Goal: Transaction & Acquisition: Purchase product/service

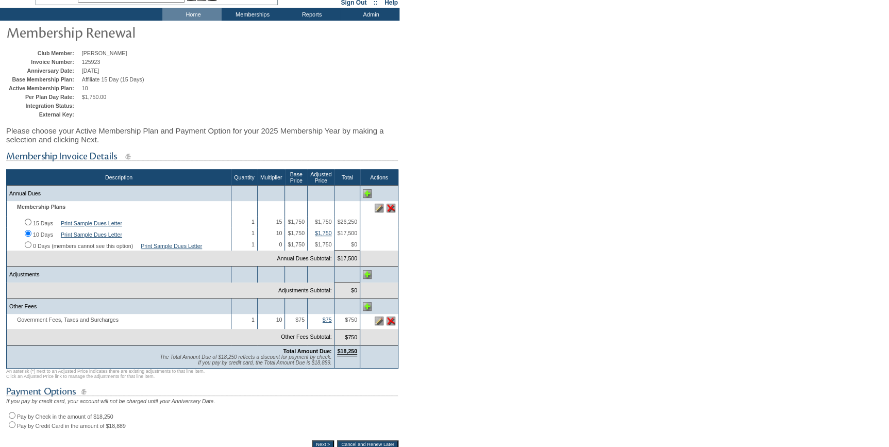
scroll to position [140, 0]
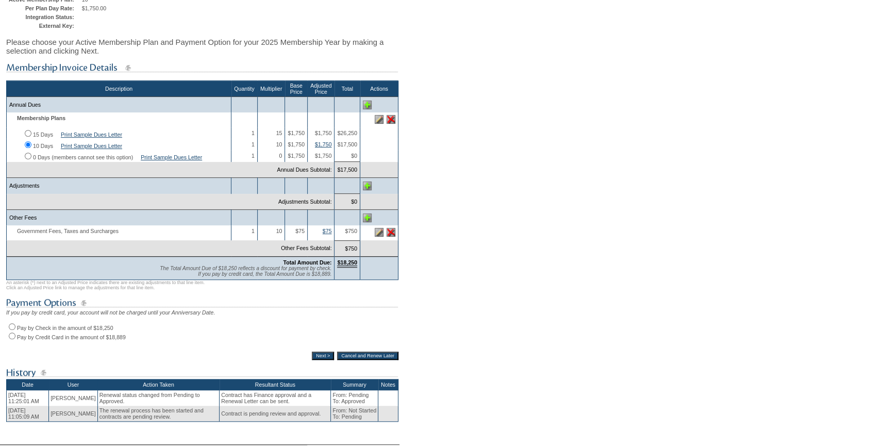
click at [10, 339] on input "Pay by Credit Card in the amount of $18,889" at bounding box center [12, 335] width 7 height 7
radio input "true"
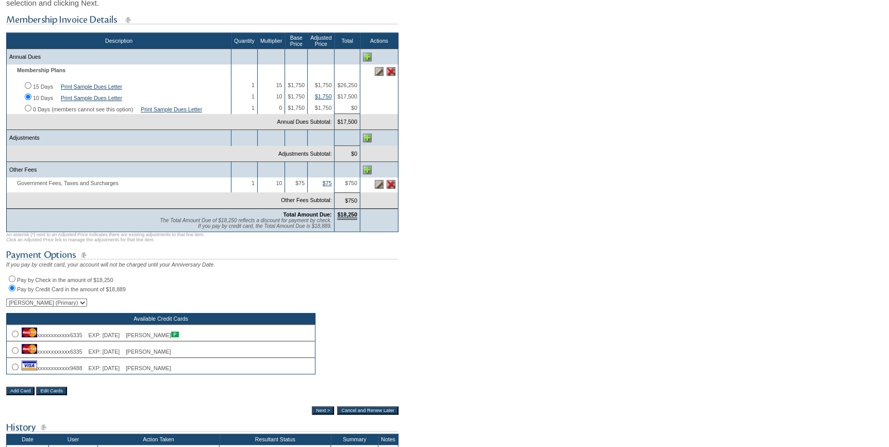
scroll to position [234, 0]
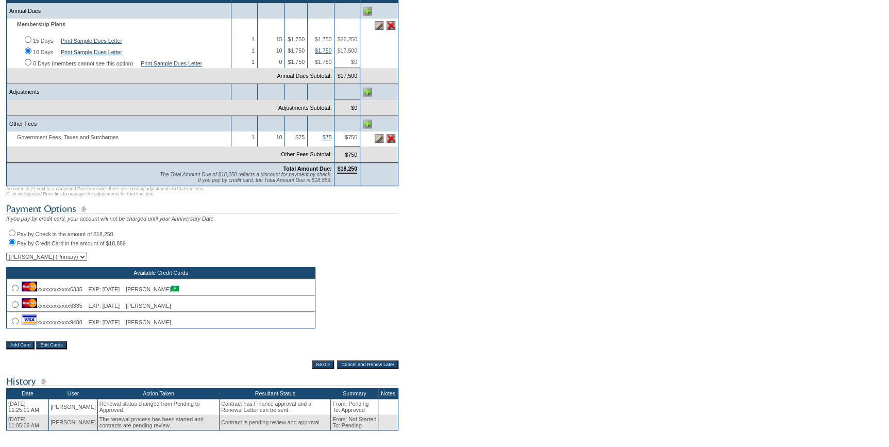
click at [19, 328] on td "xxxxxxxxxxxx9488 EXP: [DATE] [PERSON_NAME]" at bounding box center [161, 319] width 309 height 16
click at [15, 324] on input "radio" at bounding box center [15, 320] width 7 height 7
radio input "true"
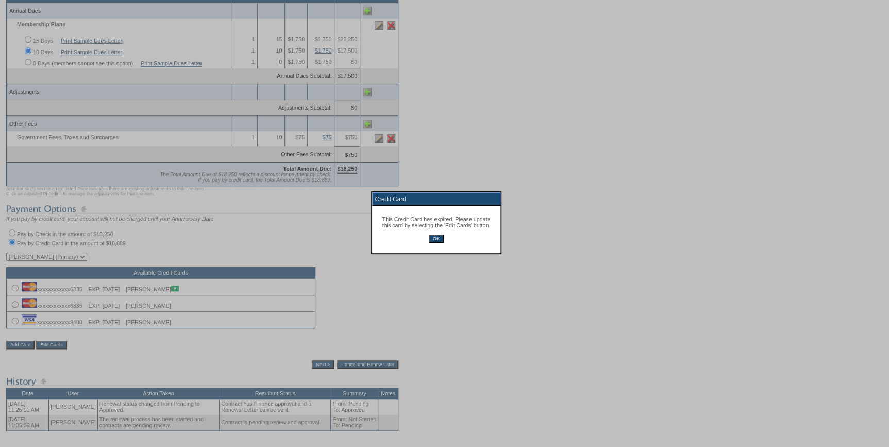
click at [318, 376] on div at bounding box center [444, 381] width 889 height 762
click at [443, 238] on input "OK" at bounding box center [436, 238] width 15 height 8
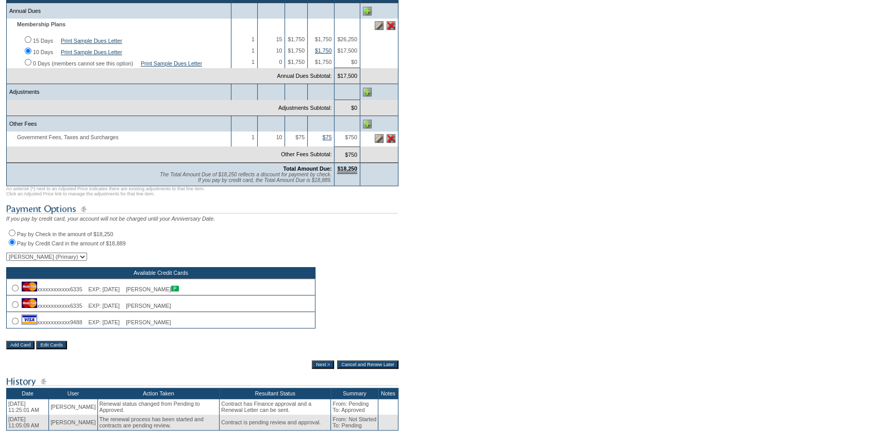
click at [14, 308] on input "radio" at bounding box center [15, 304] width 7 height 7
radio input "true"
click at [0, 0] on div at bounding box center [0, 0] width 0 height 0
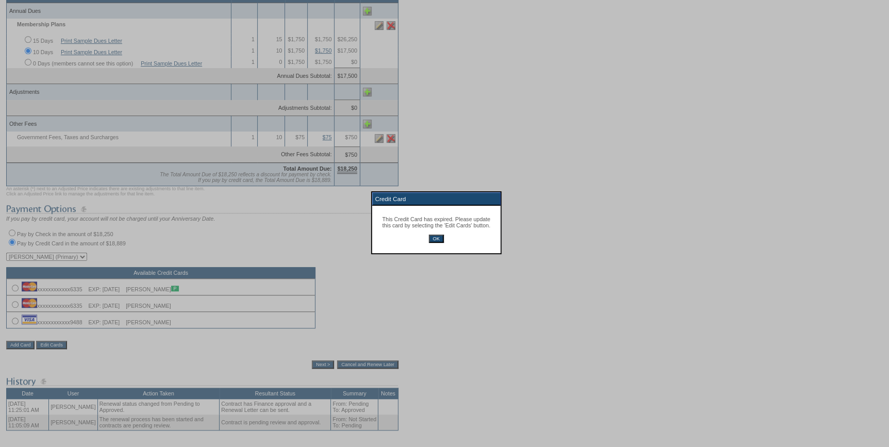
click at [443, 238] on input "OK" at bounding box center [436, 238] width 15 height 8
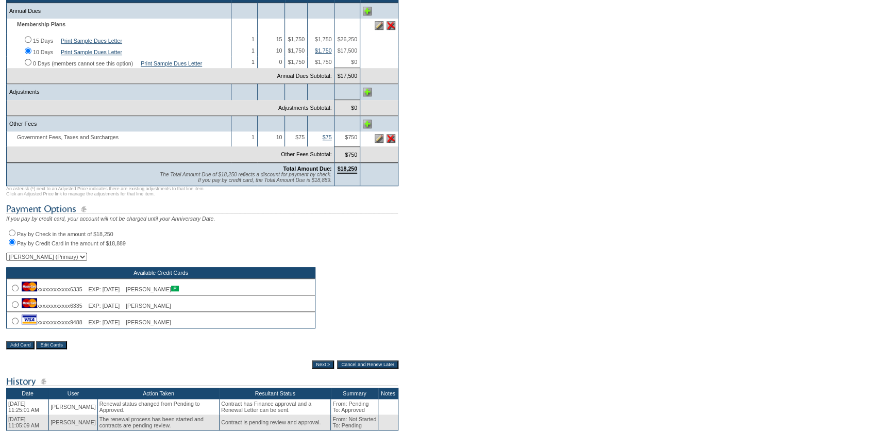
click at [16, 291] on input "radio" at bounding box center [15, 287] width 7 height 7
radio input "true"
click at [319, 368] on input "Next >" at bounding box center [323, 364] width 22 height 8
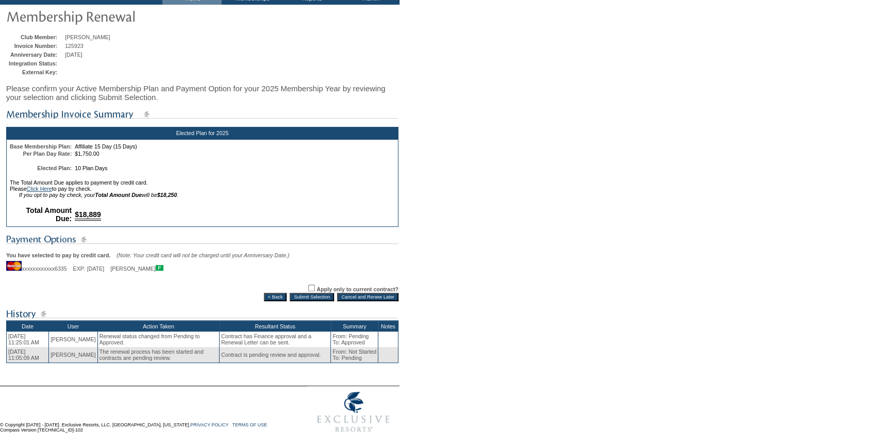
scroll to position [76, 0]
click at [319, 293] on input "Submit Selection" at bounding box center [311, 297] width 44 height 8
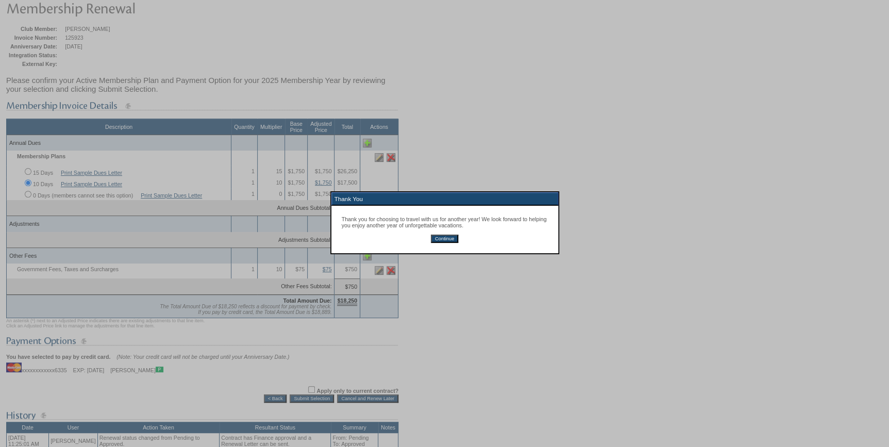
click at [453, 240] on input "Continue" at bounding box center [444, 238] width 27 height 8
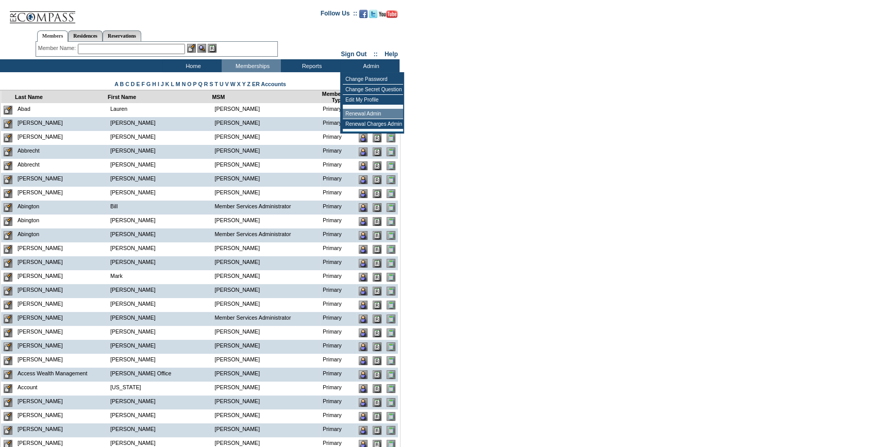
drag, startPoint x: 367, startPoint y: 114, endPoint x: 350, endPoint y: 118, distance: 17.0
click at [366, 115] on td "Renewal Admin" at bounding box center [373, 114] width 60 height 10
